Goal: Find specific page/section: Find specific page/section

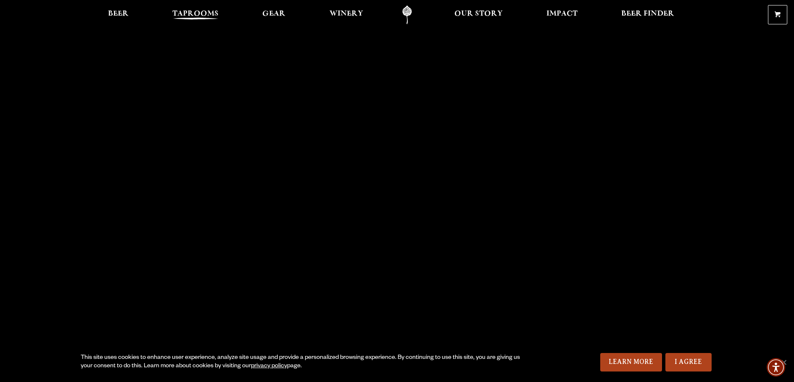
click at [172, 14] on span "Taprooms" at bounding box center [195, 14] width 46 height 7
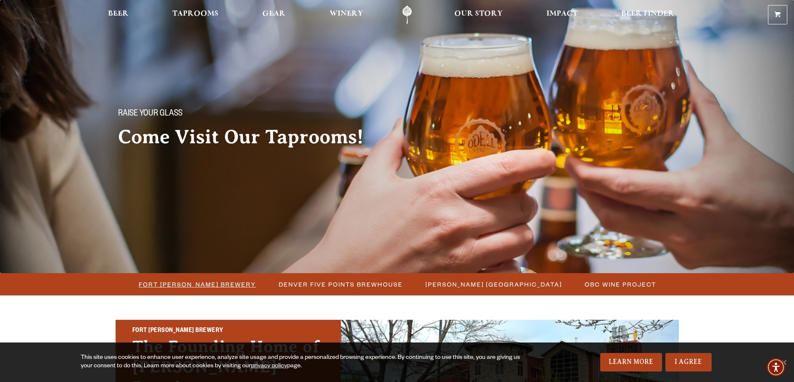
click at [154, 289] on span "Fort [PERSON_NAME] Brewery" at bounding box center [197, 284] width 117 height 12
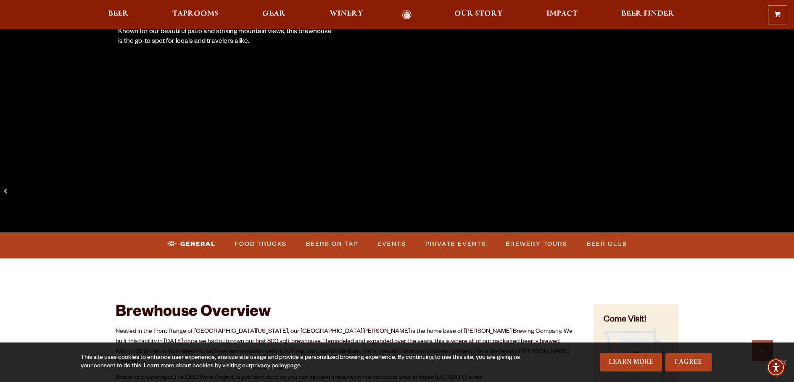
scroll to position [210, 0]
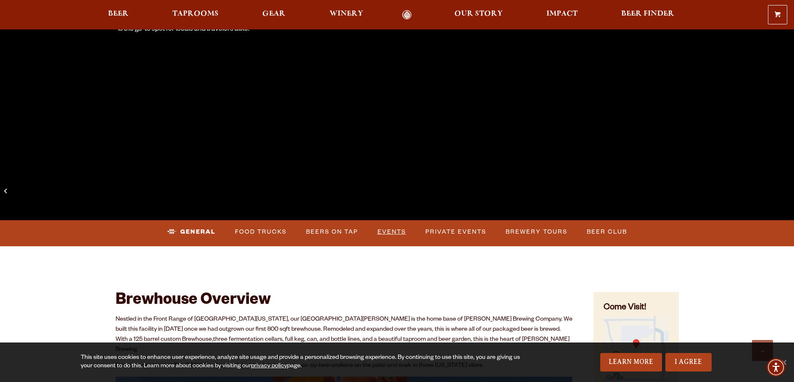
click at [410, 237] on link "Events" at bounding box center [391, 231] width 35 height 19
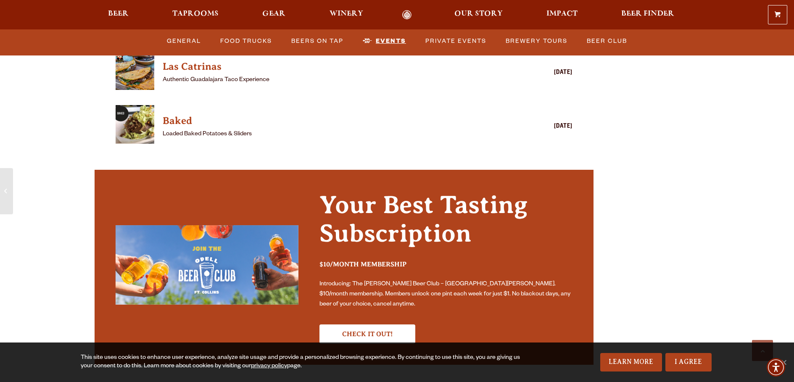
scroll to position [2736, 0]
